Goal: Entertainment & Leisure: Browse casually

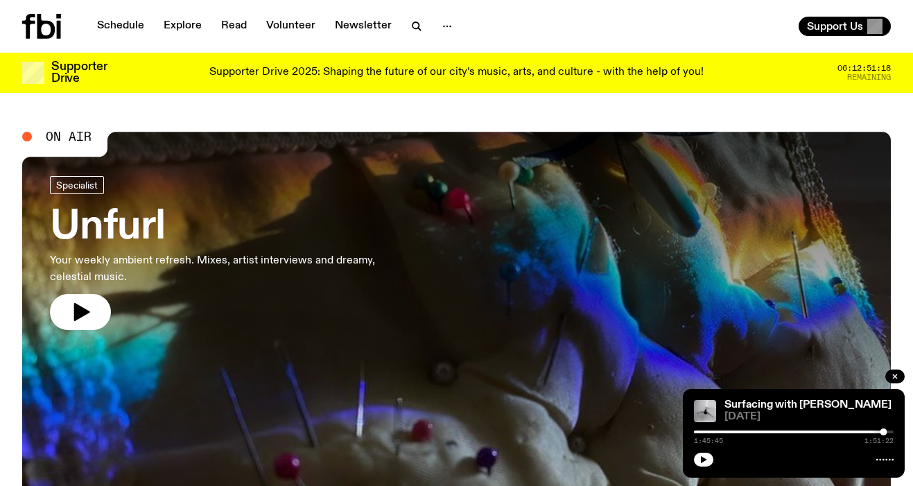
click at [613, 67] on p "Supporter Drive 2025: Shaping the future of our city’s music, arts, and culture…" at bounding box center [456, 73] width 494 height 12
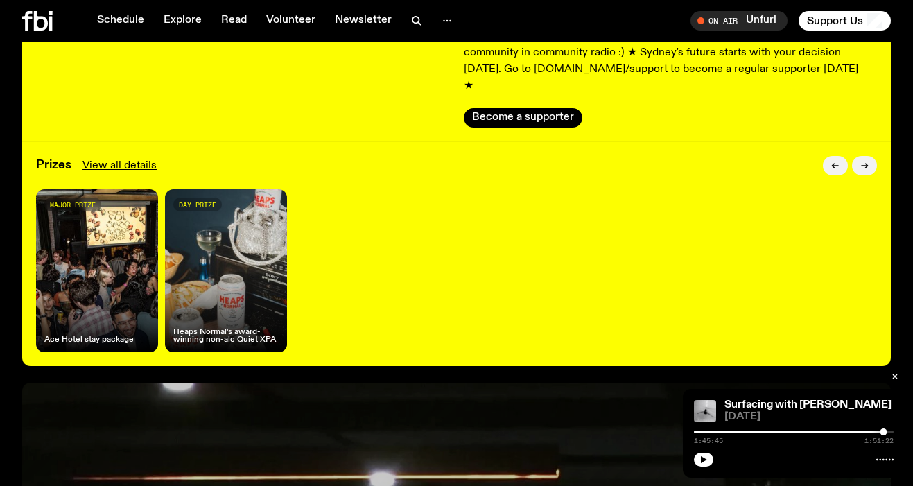
scroll to position [226, 0]
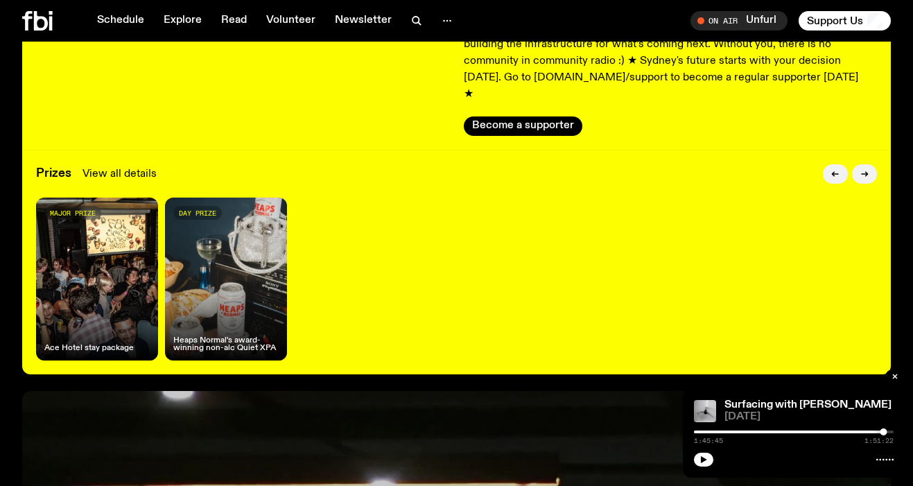
click at [123, 166] on link "View all details" at bounding box center [120, 174] width 74 height 17
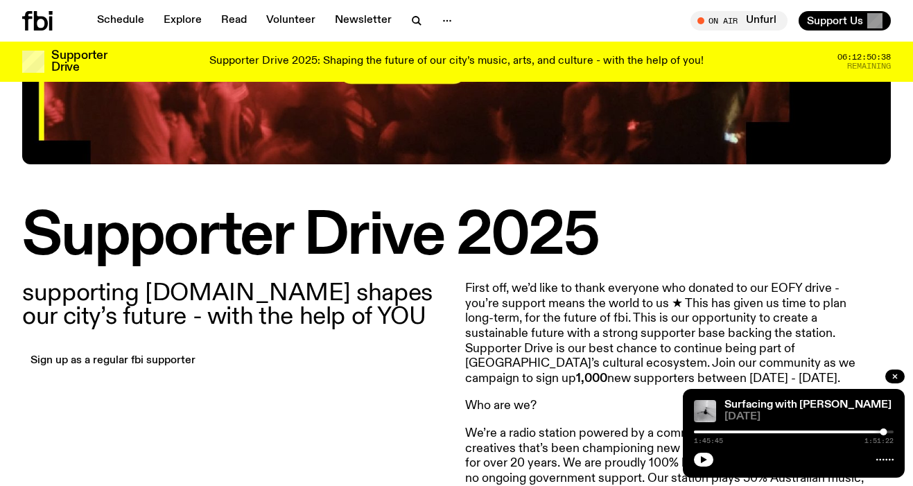
scroll to position [263, 0]
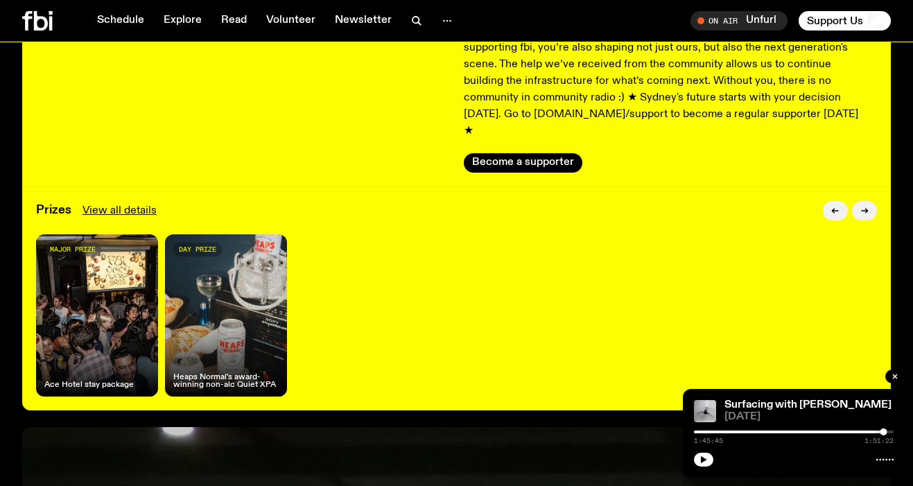
scroll to position [190, 0]
click at [104, 302] on div "major prize Ace Hotel stay package" at bounding box center [97, 315] width 122 height 163
click at [214, 322] on div "day prize Heaps Normal's award-winning non-alc Quiet XPA" at bounding box center [226, 315] width 122 height 163
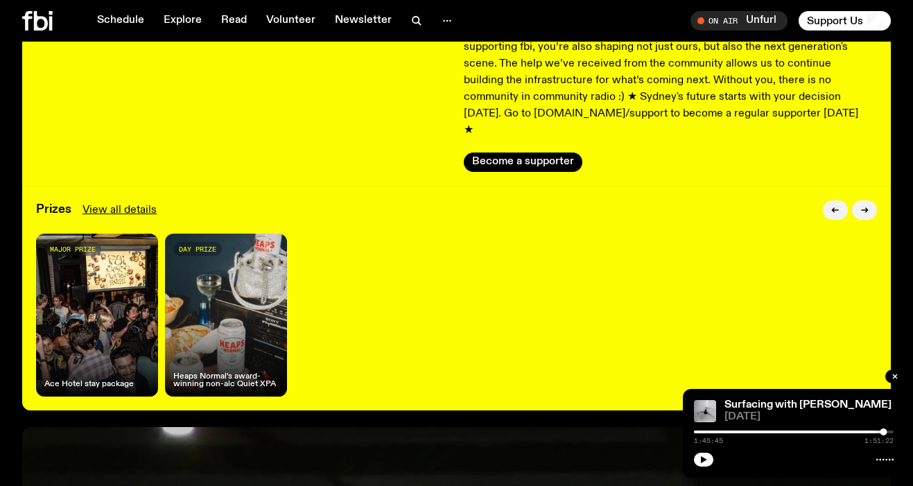
click at [214, 322] on div "day prize Heaps Normal's award-winning non-alc Quiet XPA" at bounding box center [226, 315] width 122 height 163
click at [71, 338] on div "major prize Ace Hotel stay package" at bounding box center [97, 315] width 122 height 163
click at [105, 257] on div "major prize Ace Hotel stay package" at bounding box center [97, 315] width 122 height 163
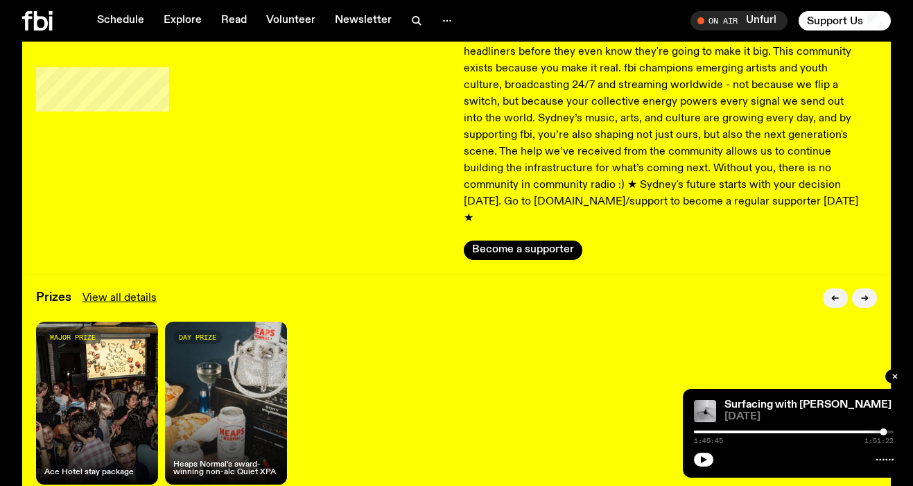
scroll to position [0, 0]
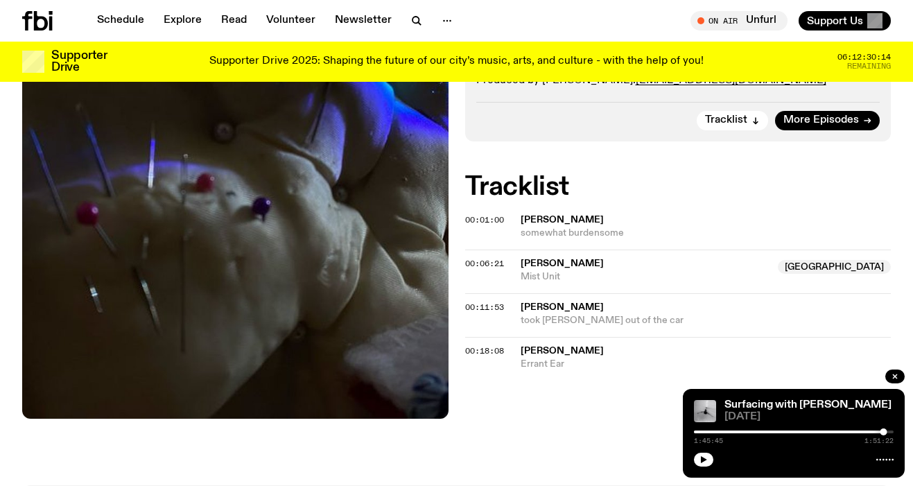
scroll to position [420, 0]
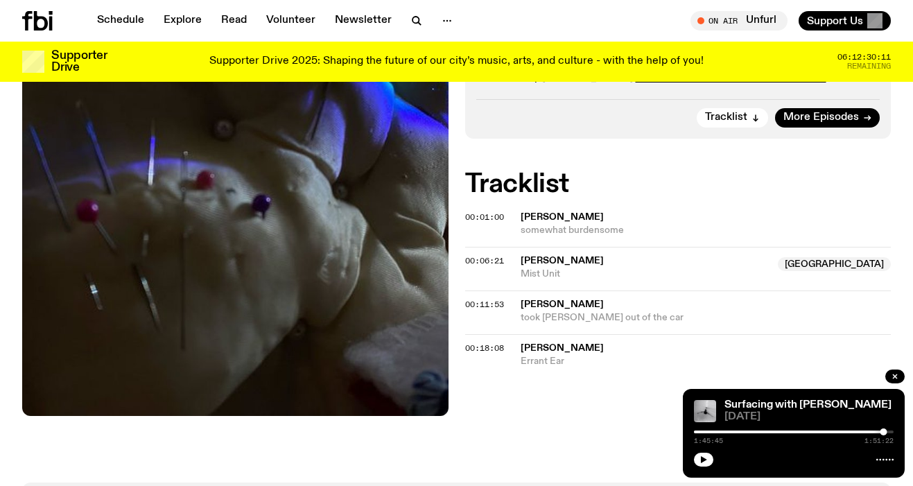
click at [578, 345] on span "[PERSON_NAME]" at bounding box center [562, 348] width 83 height 10
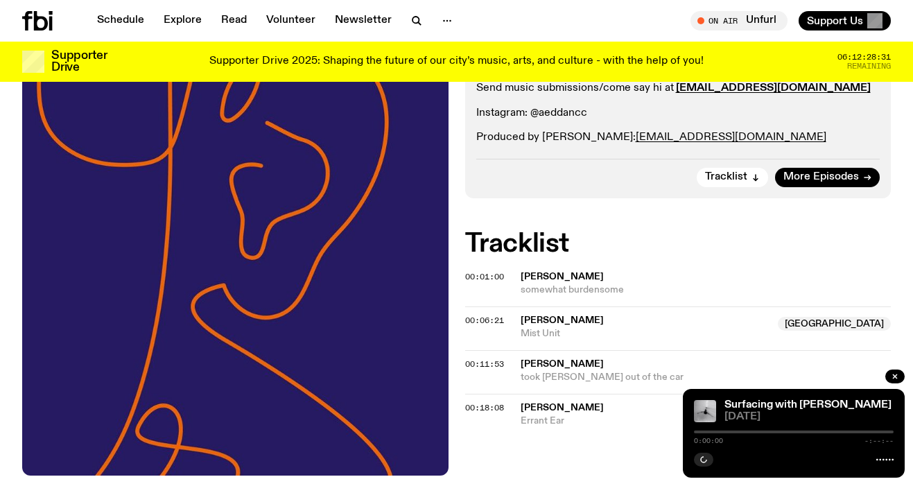
scroll to position [311, 0]
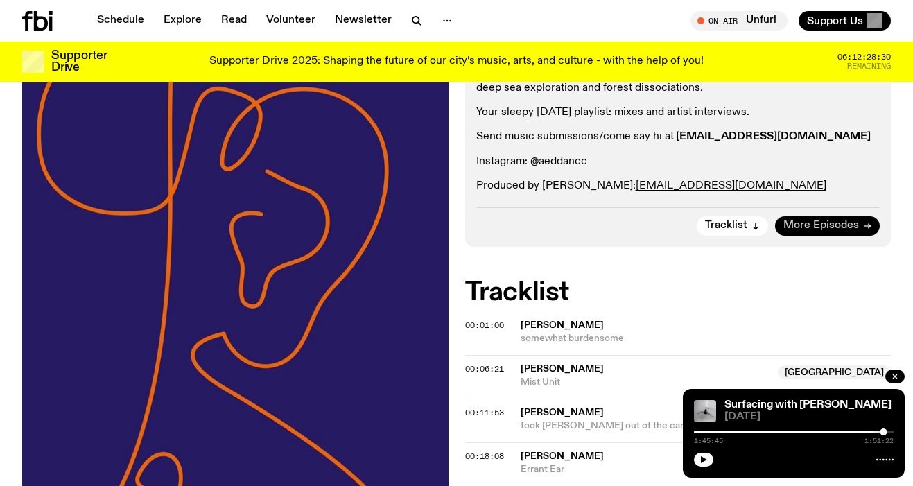
click at [825, 229] on span "More Episodes" at bounding box center [822, 226] width 76 height 10
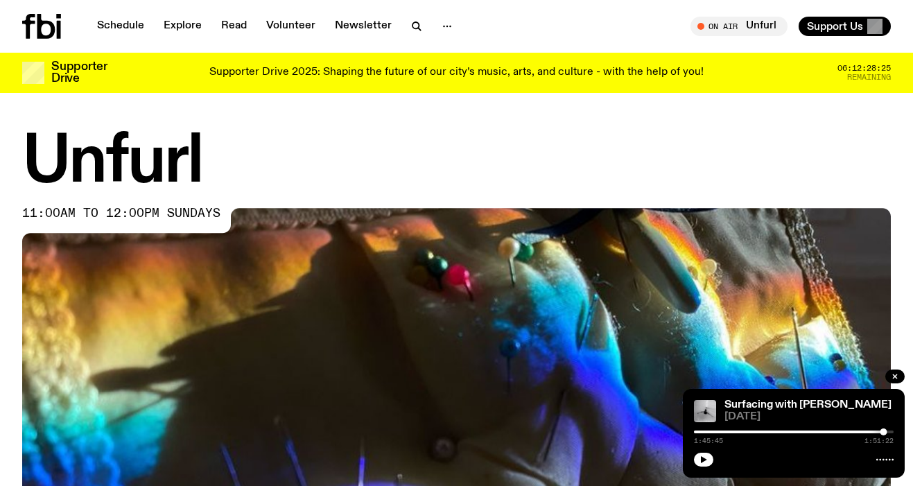
click at [40, 25] on icon at bounding box center [46, 26] width 18 height 25
